Goal: Task Accomplishment & Management: Use online tool/utility

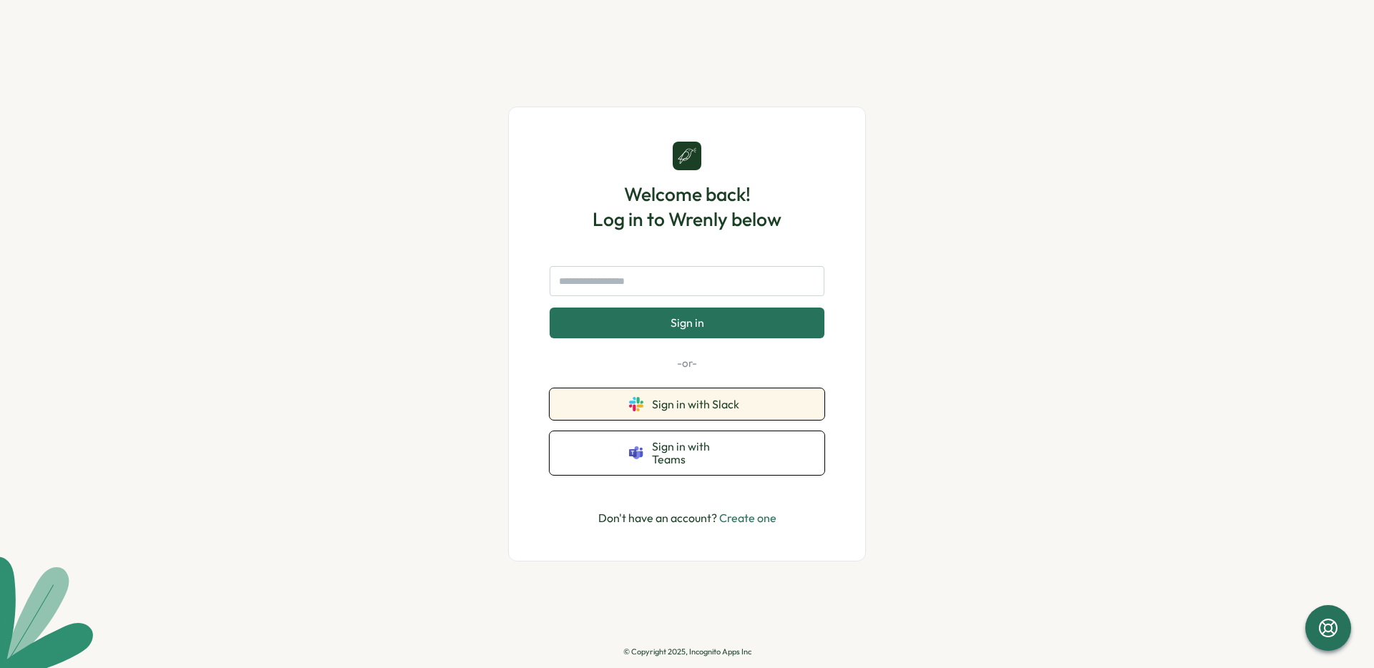
click at [708, 410] on span "Sign in with Slack" at bounding box center [698, 404] width 93 height 13
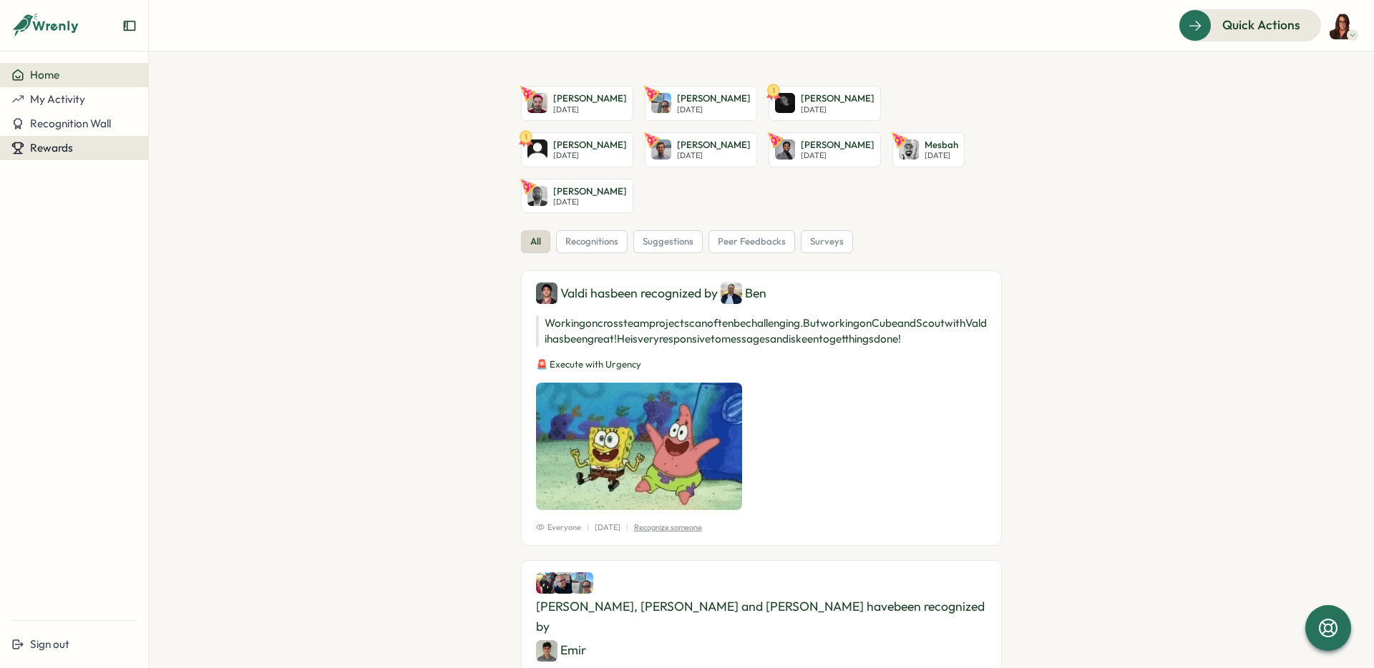
click at [81, 144] on div "Rewards" at bounding box center [73, 148] width 125 height 13
click at [213, 155] on div "Redeem Rewards" at bounding box center [194, 148] width 85 height 16
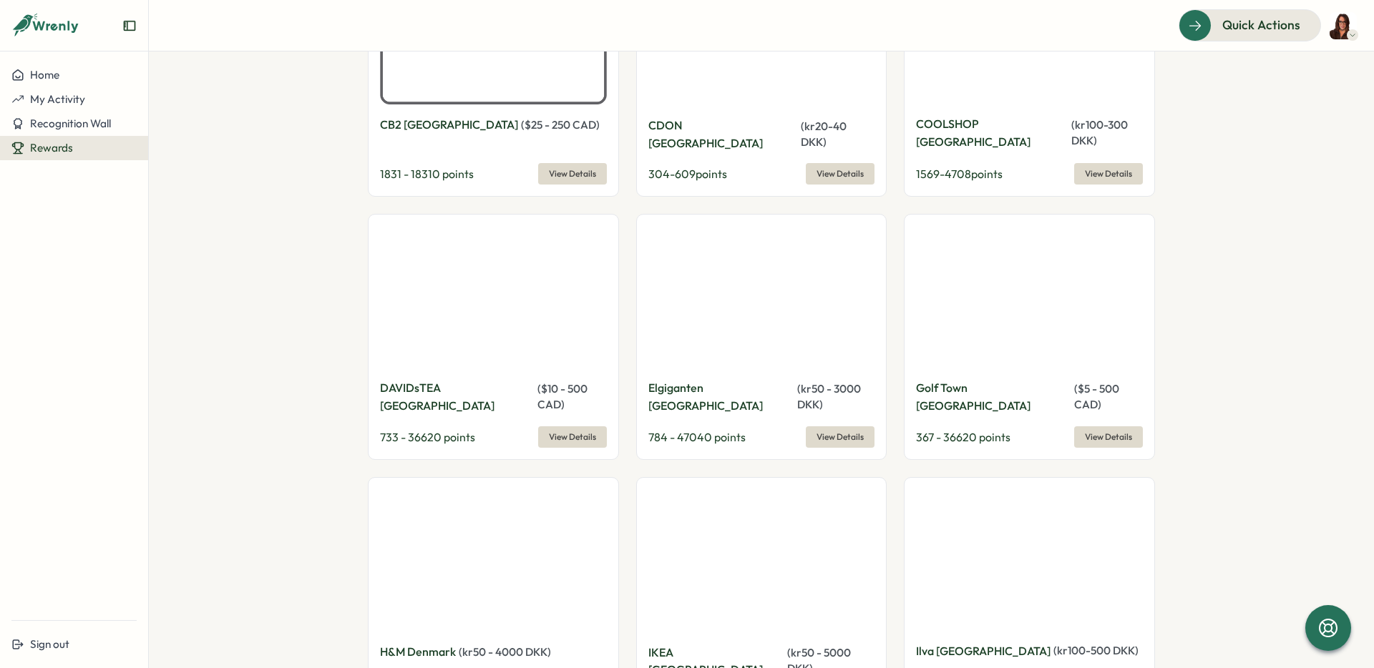
scroll to position [6479, 0]
